Goal: Information Seeking & Learning: Check status

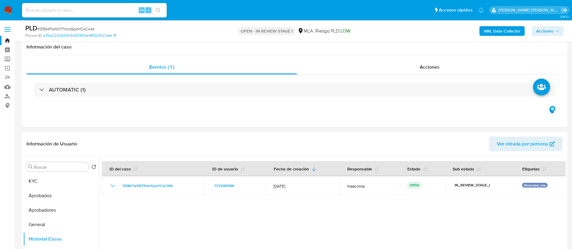
select select "10"
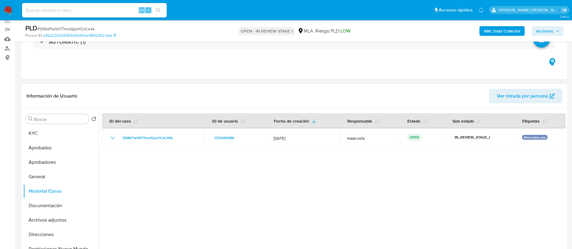
scroll to position [48, 0]
click at [50, 160] on button "Aprobadores" at bounding box center [58, 162] width 71 height 14
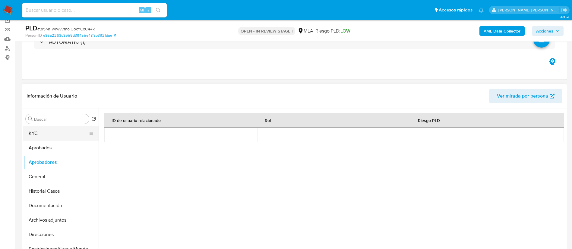
click at [67, 134] on button "KYC" at bounding box center [58, 133] width 71 height 14
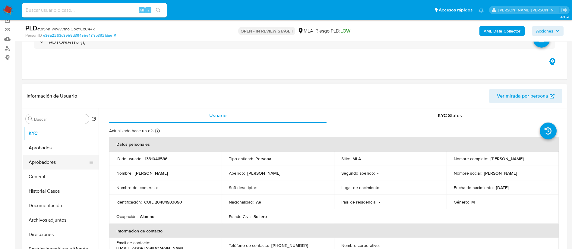
click at [38, 162] on button "Aprobadores" at bounding box center [58, 162] width 71 height 14
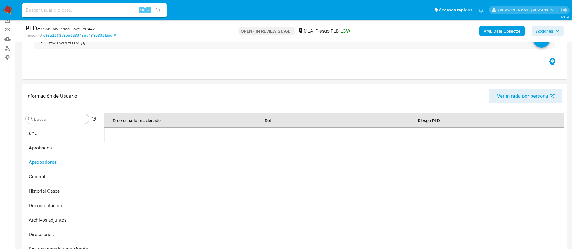
click at [502, 35] on b "AML Data Collector" at bounding box center [502, 31] width 37 height 10
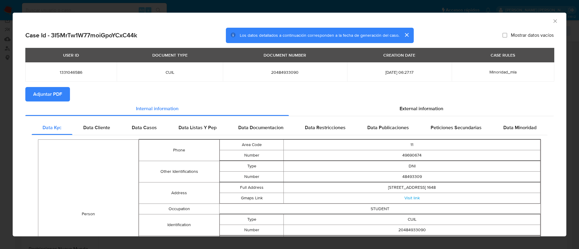
click at [45, 96] on span "Adjuntar PDF" at bounding box center [47, 94] width 29 height 13
click at [306, 4] on div "AML Data Collector Case Id - 3I5MrTw1W77moiGpoYCxC44k Los datos detallados a co…" at bounding box center [289, 124] width 579 height 249
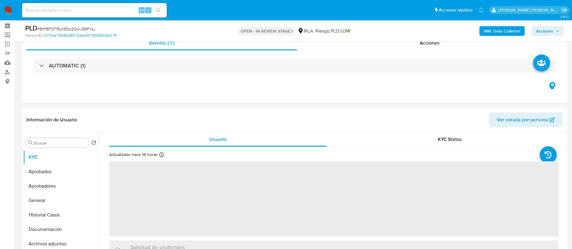
scroll to position [29, 0]
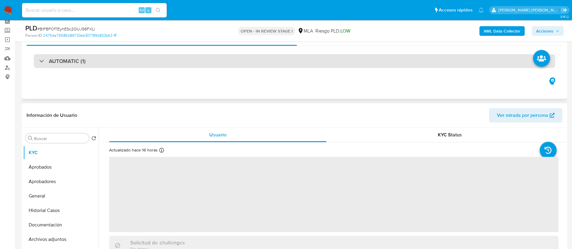
select select "10"
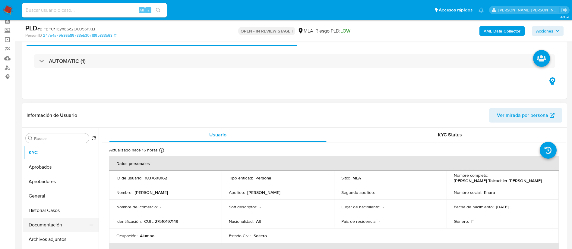
click at [58, 225] on button "Documentación" at bounding box center [58, 225] width 71 height 14
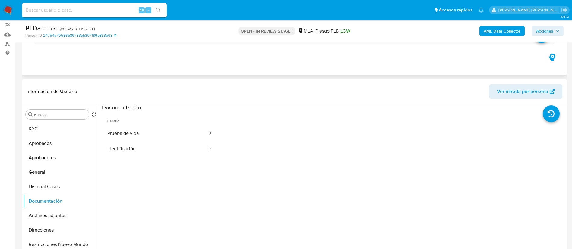
scroll to position [53, 0]
click at [130, 151] on button "Identificación" at bounding box center [155, 148] width 106 height 15
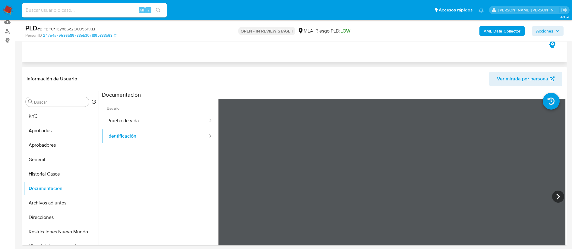
scroll to position [66, 0]
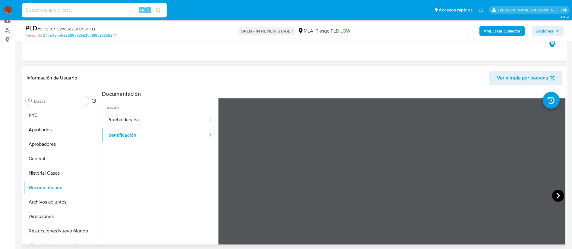
click at [558, 196] on icon at bounding box center [558, 196] width 12 height 12
click at [70, 116] on button "KYC" at bounding box center [58, 115] width 71 height 14
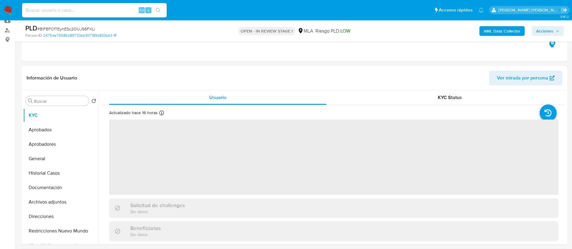
scroll to position [5, 0]
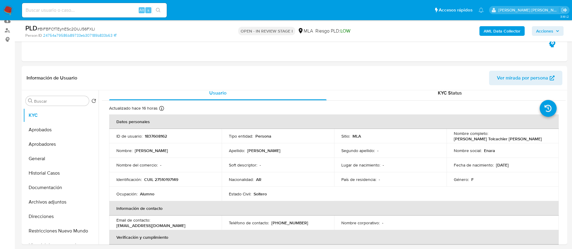
click at [462, 141] on p "Enara Marlin Tolcachier Ocampo" at bounding box center [498, 138] width 88 height 5
click at [454, 141] on p "Enara Marlin Tolcachier Ocampo" at bounding box center [498, 138] width 88 height 5
drag, startPoint x: 453, startPoint y: 141, endPoint x: 519, endPoint y: 141, distance: 66.0
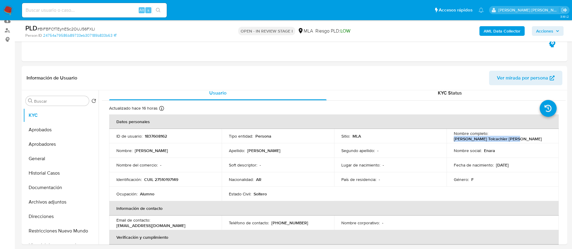
click at [519, 141] on div "Nombre completo : Enara Marlin Tolcachier Ocampo" at bounding box center [503, 136] width 98 height 11
copy p "Enara Marlin Tolcachier Ocampo"
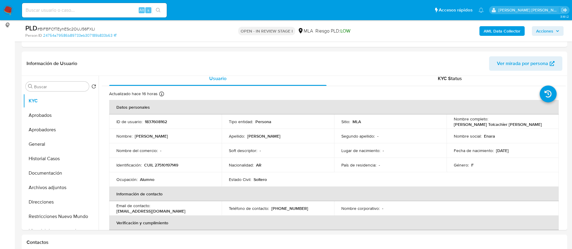
scroll to position [81, 0]
drag, startPoint x: 143, startPoint y: 162, endPoint x: 182, endPoint y: 164, distance: 39.2
click at [182, 164] on div "Identificación : CUIL 27510197149" at bounding box center [165, 164] width 98 height 5
copy div "CUIL 27510197149"
click at [36, 125] on button "Aprobadores" at bounding box center [58, 129] width 71 height 14
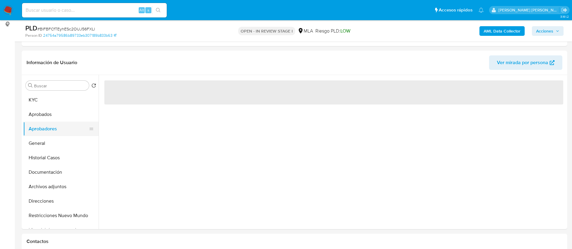
scroll to position [0, 0]
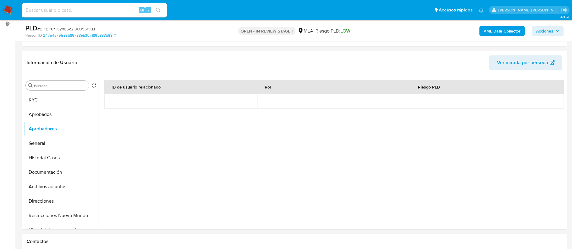
click at [502, 35] on b "AML Data Collector" at bounding box center [502, 31] width 37 height 10
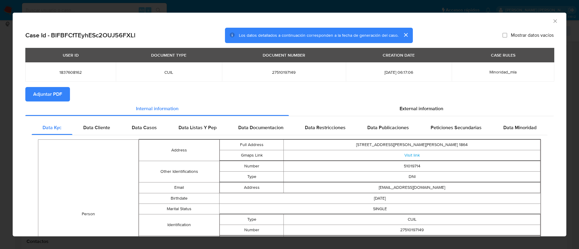
click at [45, 96] on span "Adjuntar PDF" at bounding box center [47, 94] width 29 height 13
click at [212, 6] on div "AML Data Collector Case Id - BlFBFCfTEyhESc2OUJ56FXLl Los datos detallados a co…" at bounding box center [289, 124] width 579 height 249
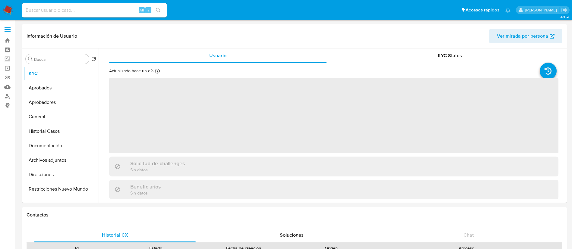
select select "10"
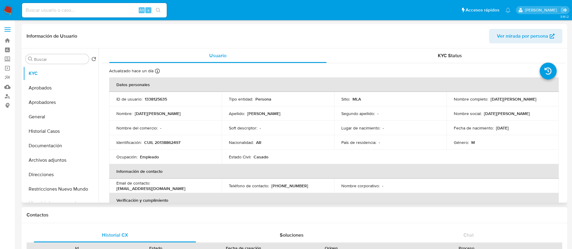
drag, startPoint x: 488, startPoint y: 99, endPoint x: 537, endPoint y: 101, distance: 49.5
click at [537, 101] on div "Nombre completo : Domingo Jose Gordillo" at bounding box center [503, 98] width 98 height 5
copy div "Domingo Jose Gordillo"
drag, startPoint x: 144, startPoint y: 144, endPoint x: 184, endPoint y: 141, distance: 40.5
click at [184, 141] on div "Identificación : CUIL 20138862497" at bounding box center [165, 142] width 98 height 5
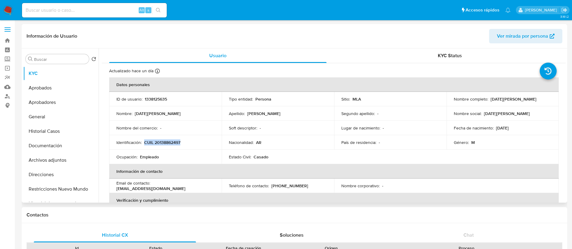
copy p "CUIL 20138862497"
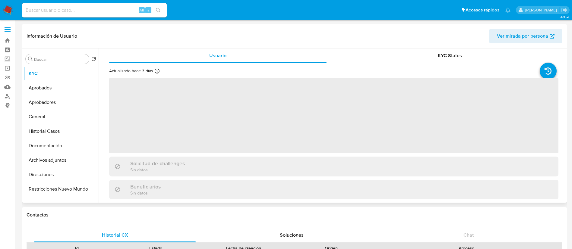
select select "10"
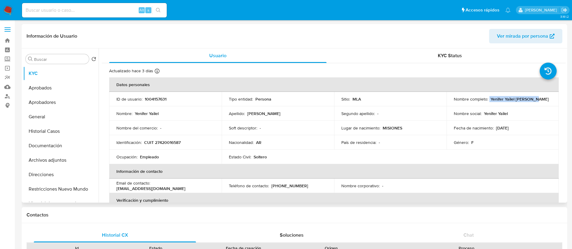
drag, startPoint x: 487, startPoint y: 100, endPoint x: 536, endPoint y: 100, distance: 48.8
click at [536, 100] on div "Nombre completo : Yenifer Yailel Escalante" at bounding box center [503, 98] width 98 height 5
copy div "Yenifer Yailel Escalante"
drag, startPoint x: 144, startPoint y: 142, endPoint x: 184, endPoint y: 141, distance: 40.4
click at [184, 141] on div "Identificación : CUIT 27420016587" at bounding box center [165, 142] width 98 height 5
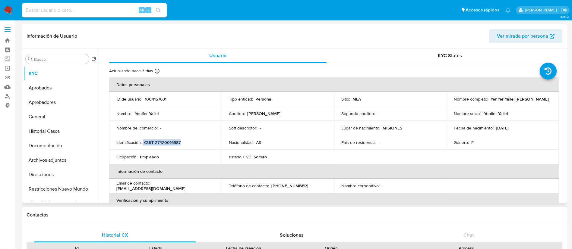
copy div "CUIT 27420016587"
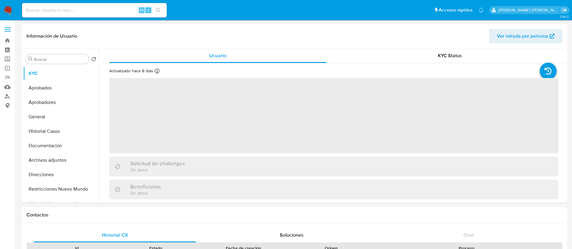
select select "10"
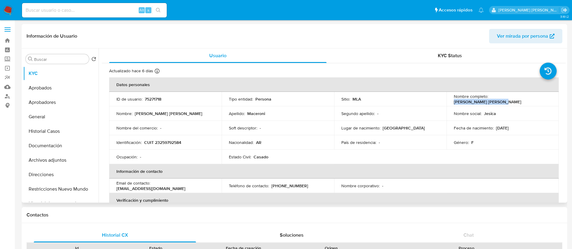
drag, startPoint x: 488, startPoint y: 99, endPoint x: 544, endPoint y: 99, distance: 55.8
click at [544, 99] on div "Nombre completo : Jesica Melisa Maceroni" at bounding box center [503, 99] width 98 height 11
copy p "Jesica Melisa Maceroni"
drag, startPoint x: 144, startPoint y: 143, endPoint x: 189, endPoint y: 144, distance: 44.6
click at [189, 144] on div "Identificación : CUIT 23259792584" at bounding box center [165, 142] width 98 height 5
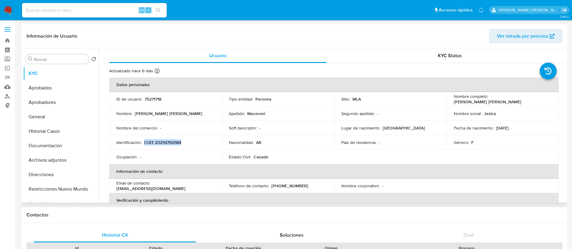
copy p "CUIT 23259792584"
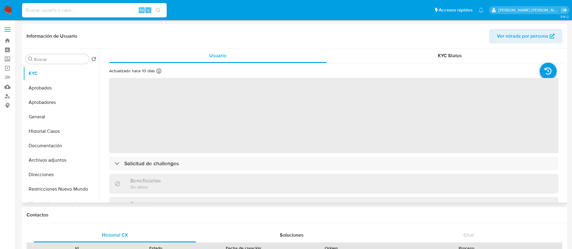
select select "10"
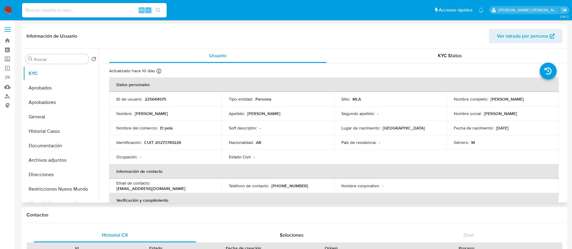
drag, startPoint x: 489, startPoint y: 99, endPoint x: 538, endPoint y: 100, distance: 49.2
click at [538, 100] on div "Nombre completo : Carlos Cristian Arevalo" at bounding box center [503, 98] width 98 height 5
copy p "Carlos Cristian Arevalo"
drag, startPoint x: 144, startPoint y: 144, endPoint x: 187, endPoint y: 143, distance: 43.1
click at [187, 143] on div "Identificación : CUIT 20273749226" at bounding box center [165, 142] width 98 height 5
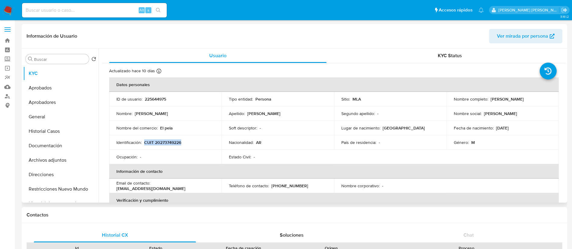
copy p "CUIT 20273749226"
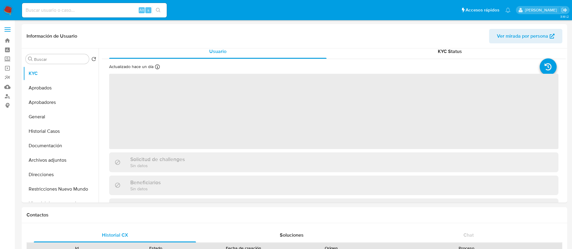
scroll to position [5, 0]
select select "10"
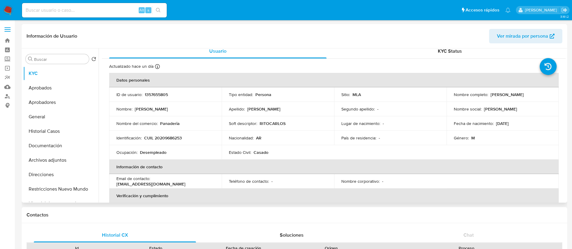
drag, startPoint x: 490, startPoint y: 94, endPoint x: 531, endPoint y: 95, distance: 41.0
click at [531, 95] on div "Nombre completo : [PERSON_NAME]" at bounding box center [503, 94] width 98 height 5
drag, startPoint x: 488, startPoint y: 94, endPoint x: 537, endPoint y: 100, distance: 48.9
click at [537, 100] on td "Nombre completo : Rito Carlos Cañete" at bounding box center [503, 94] width 112 height 14
copy p "Rito Carlos Cañete"
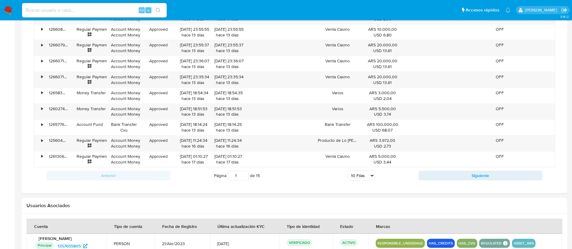
scroll to position [0, 0]
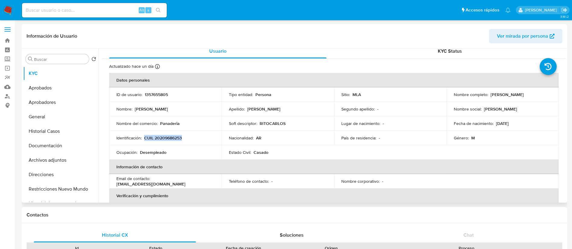
drag, startPoint x: 145, startPoint y: 140, endPoint x: 188, endPoint y: 138, distance: 43.1
click at [188, 138] on div "Identificación : CUIL 20209686253" at bounding box center [165, 137] width 98 height 5
copy p "CUIL 20209686253"
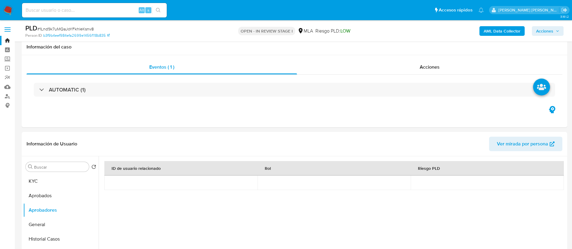
select select "10"
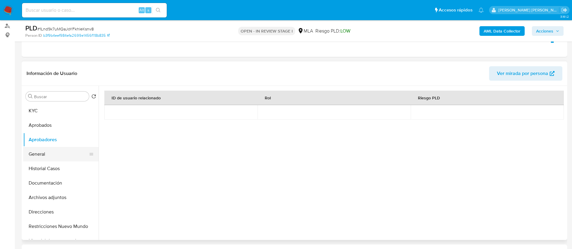
scroll to position [346, 0]
click at [50, 197] on button "Archivos adjuntos" at bounding box center [58, 198] width 71 height 14
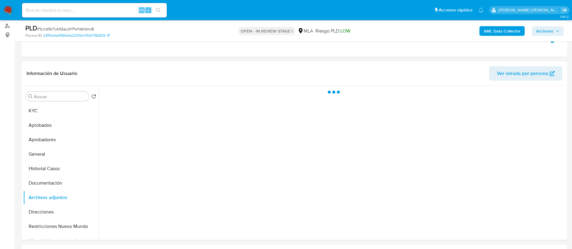
click at [492, 30] on b "AML Data Collector" at bounding box center [502, 31] width 37 height 10
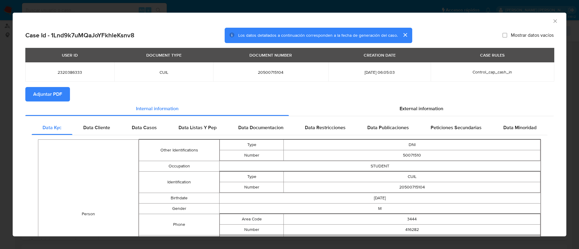
click at [49, 93] on span "Adjuntar PDF" at bounding box center [47, 94] width 29 height 13
click at [138, 9] on div "AML Data Collector Case Id - 1Lnd9k7uMQaJoYFkhleKsnv8 Los datos detallados a co…" at bounding box center [289, 124] width 579 height 249
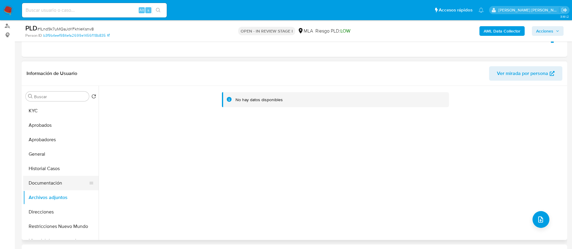
click at [50, 179] on button "Documentación" at bounding box center [58, 183] width 71 height 14
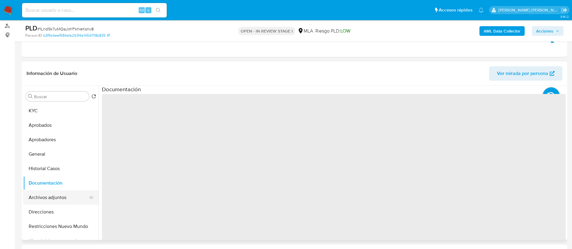
click at [47, 199] on button "Archivos adjuntos" at bounding box center [58, 198] width 71 height 14
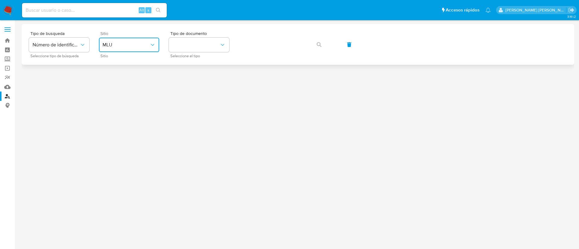
click at [130, 43] on span "MLU" at bounding box center [126, 45] width 47 height 6
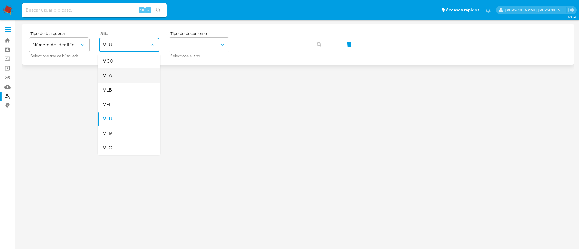
click at [121, 75] on div "MLA" at bounding box center [127, 75] width 49 height 14
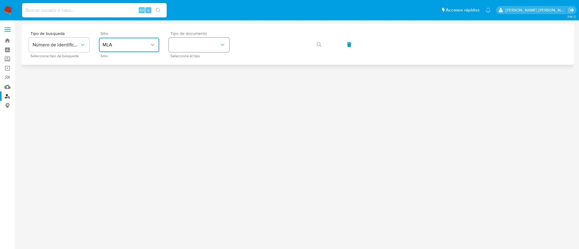
click at [206, 45] on button "identificationType" at bounding box center [199, 45] width 60 height 14
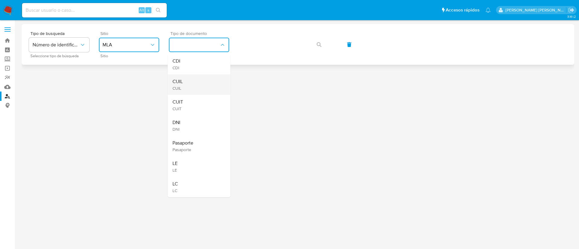
click at [200, 79] on div "CUIL CUIL" at bounding box center [196, 84] width 49 height 21
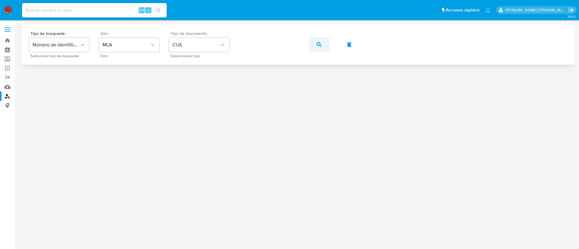
click at [320, 43] on icon "button" at bounding box center [319, 44] width 5 height 5
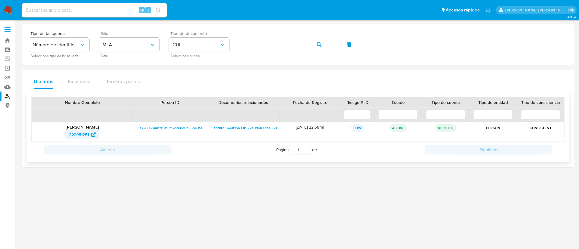
click at [85, 132] on span "222951251" at bounding box center [79, 135] width 20 height 10
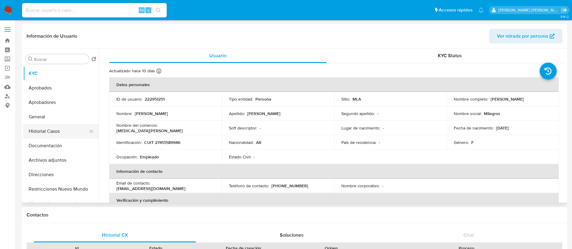
click at [52, 128] on button "Historial Casos" at bounding box center [58, 131] width 71 height 14
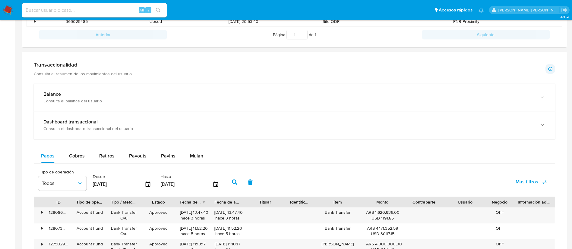
scroll to position [248, 0]
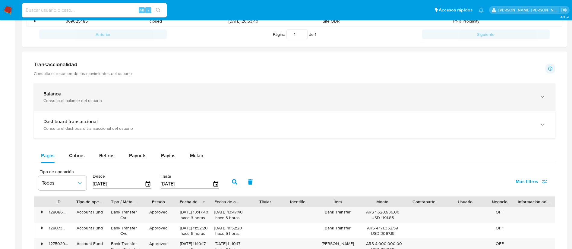
click at [59, 102] on div "Consulta el balance del usuario" at bounding box center [288, 100] width 490 height 5
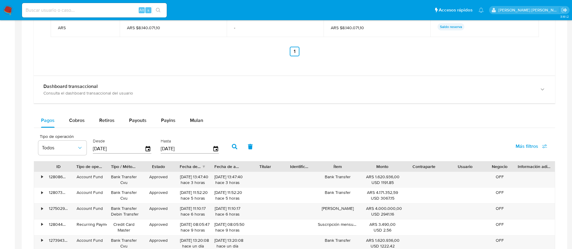
scroll to position [523, 0]
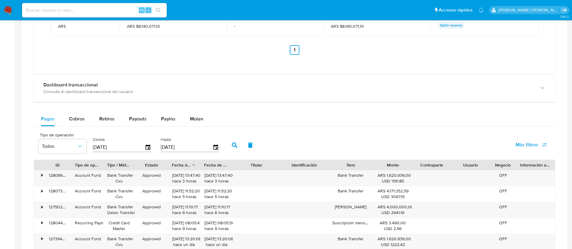
drag, startPoint x: 284, startPoint y: 164, endPoint x: 293, endPoint y: 164, distance: 8.4
click at [293, 164] on div "ID Tipo de operación Tipo / Método Estado Fecha de creación Fecha de aprobación…" at bounding box center [294, 165] width 521 height 10
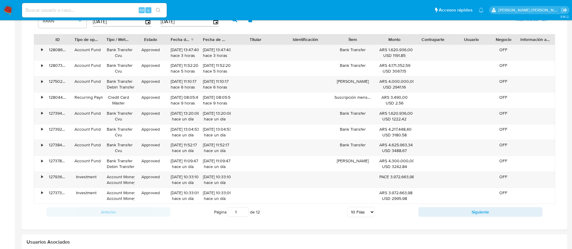
scroll to position [651, 0]
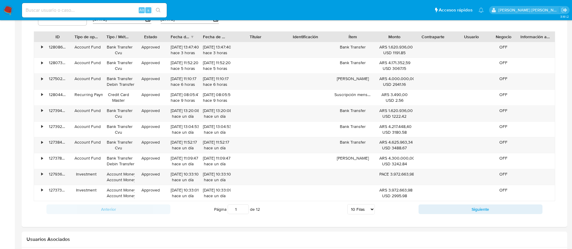
click at [365, 207] on select "5 Filas 10 Filas 20 Filas 25 Filas 50 Filas 100 Filas" at bounding box center [360, 209] width 27 height 10
click at [347, 204] on select "5 Filas 10 Filas 20 Filas 25 Filas 50 Filas 100 Filas" at bounding box center [360, 209] width 27 height 10
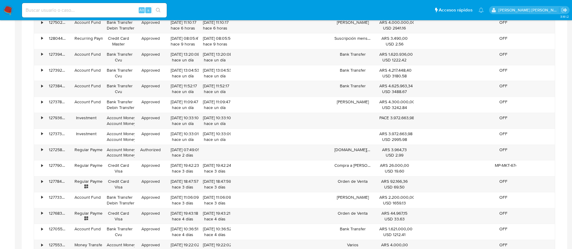
scroll to position [710, 0]
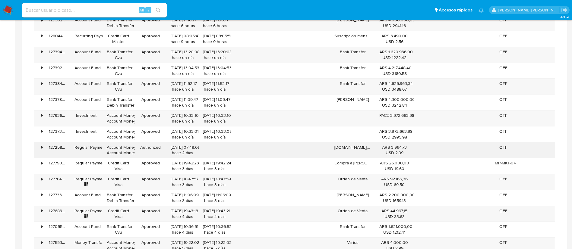
click at [35, 153] on div "•" at bounding box center [39, 151] width 11 height 16
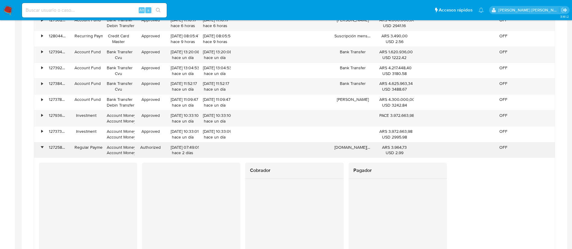
click at [41, 148] on div "•" at bounding box center [42, 148] width 2 height 6
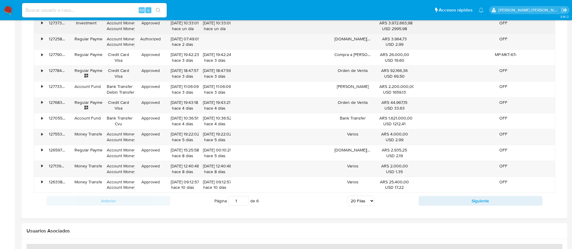
scroll to position [819, 0]
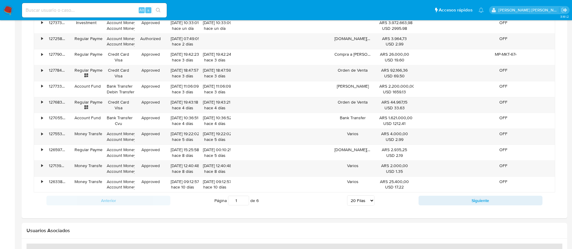
click at [352, 200] on select "5 Filas 10 Filas 20 Filas 25 Filas 50 Filas 100 Filas" at bounding box center [360, 201] width 27 height 10
select select "100"
click at [347, 196] on select "5 Filas 10 Filas 20 Filas 25 Filas 50 Filas 100 Filas" at bounding box center [360, 201] width 27 height 10
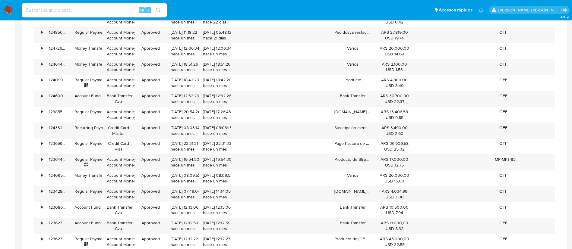
scroll to position [589, 0]
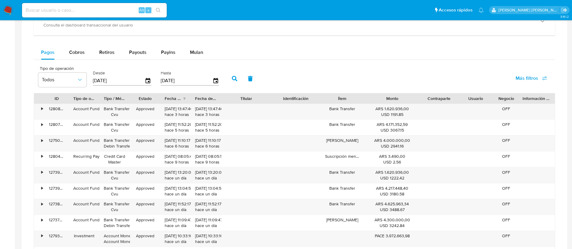
drag, startPoint x: 415, startPoint y: 100, endPoint x: 434, endPoint y: 99, distance: 19.0
click at [434, 99] on div "ID Tipo de operación Tipo / Método Estado Fecha de creación Fecha de aprobación…" at bounding box center [294, 98] width 521 height 10
click at [78, 50] on span "Cobros" at bounding box center [77, 52] width 16 height 7
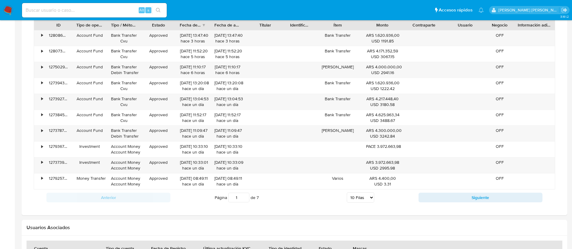
scroll to position [663, 0]
click at [364, 195] on select "5 Filas 10 Filas 20 Filas 25 Filas 50 Filas 100 Filas" at bounding box center [360, 197] width 27 height 10
select select "100"
click at [347, 192] on select "5 Filas 10 Filas 20 Filas 25 Filas 50 Filas 100 Filas" at bounding box center [360, 197] width 27 height 10
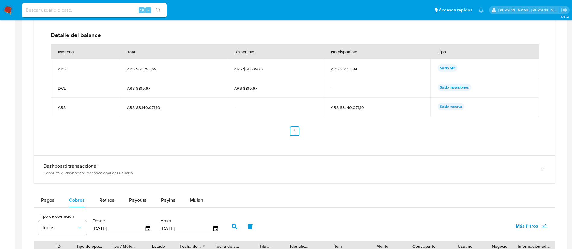
scroll to position [441, 0]
